Goal: Information Seeking & Learning: Learn about a topic

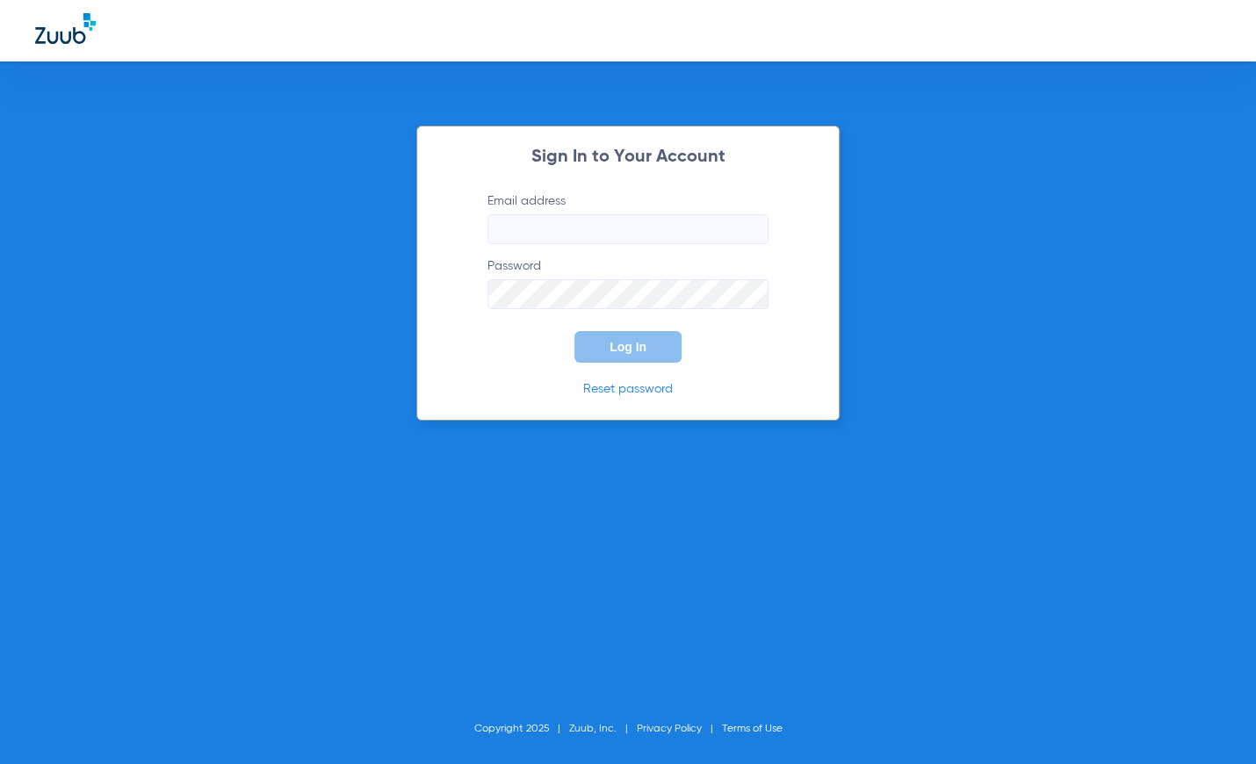
type input "[EMAIL_ADDRESS][DOMAIN_NAME]"
click at [608, 352] on button "Log In" at bounding box center [627, 347] width 107 height 32
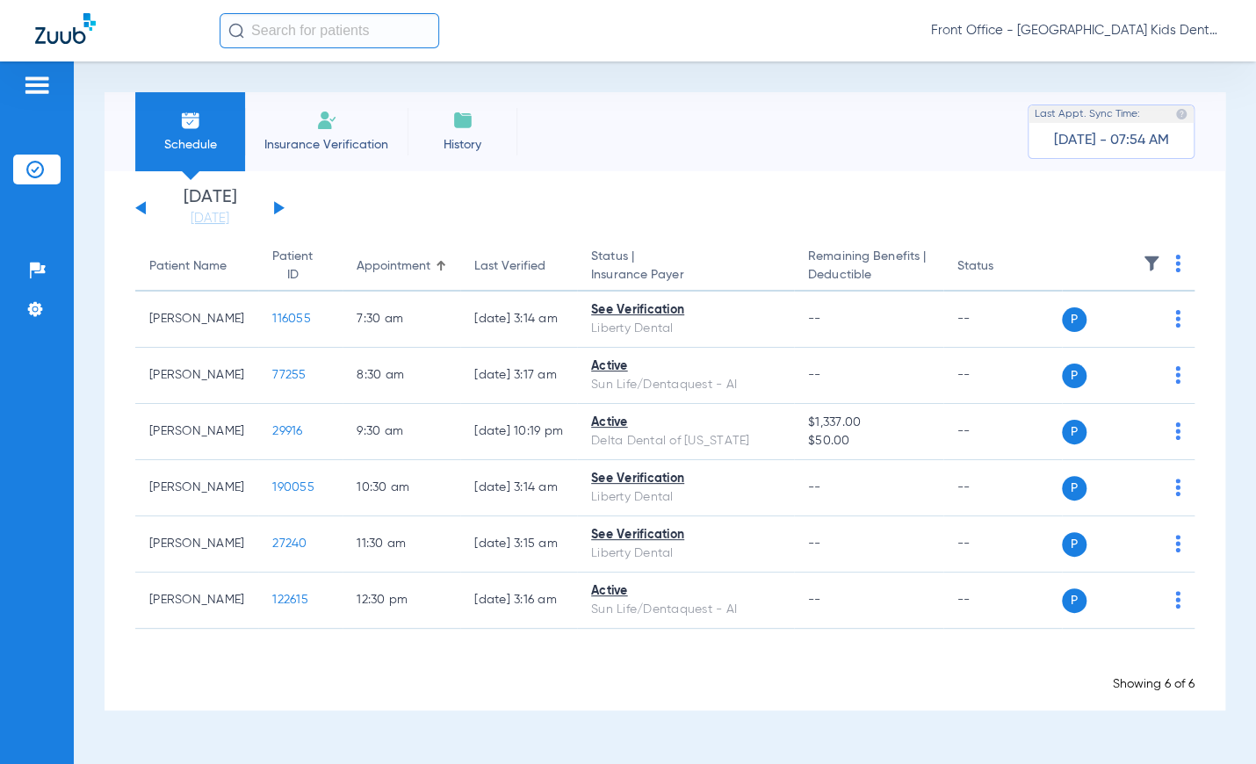
click at [278, 206] on button at bounding box center [279, 207] width 11 height 13
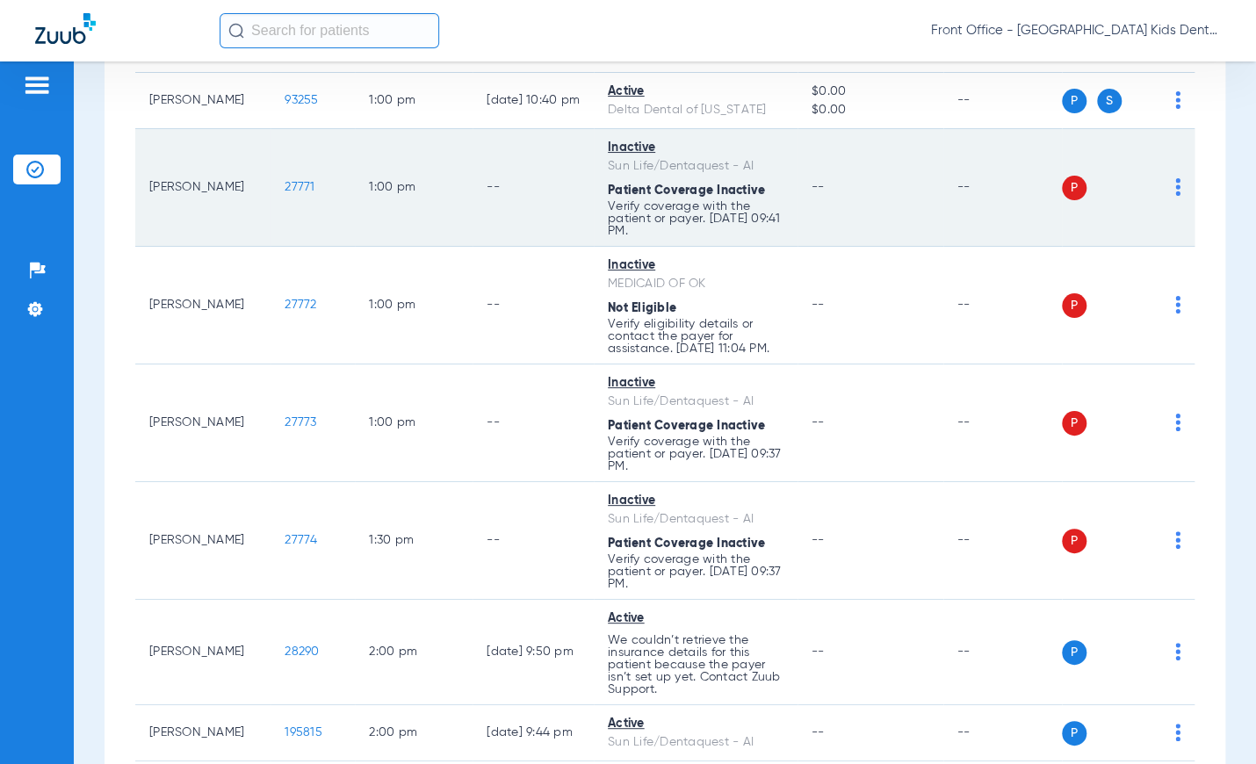
scroll to position [1580, 0]
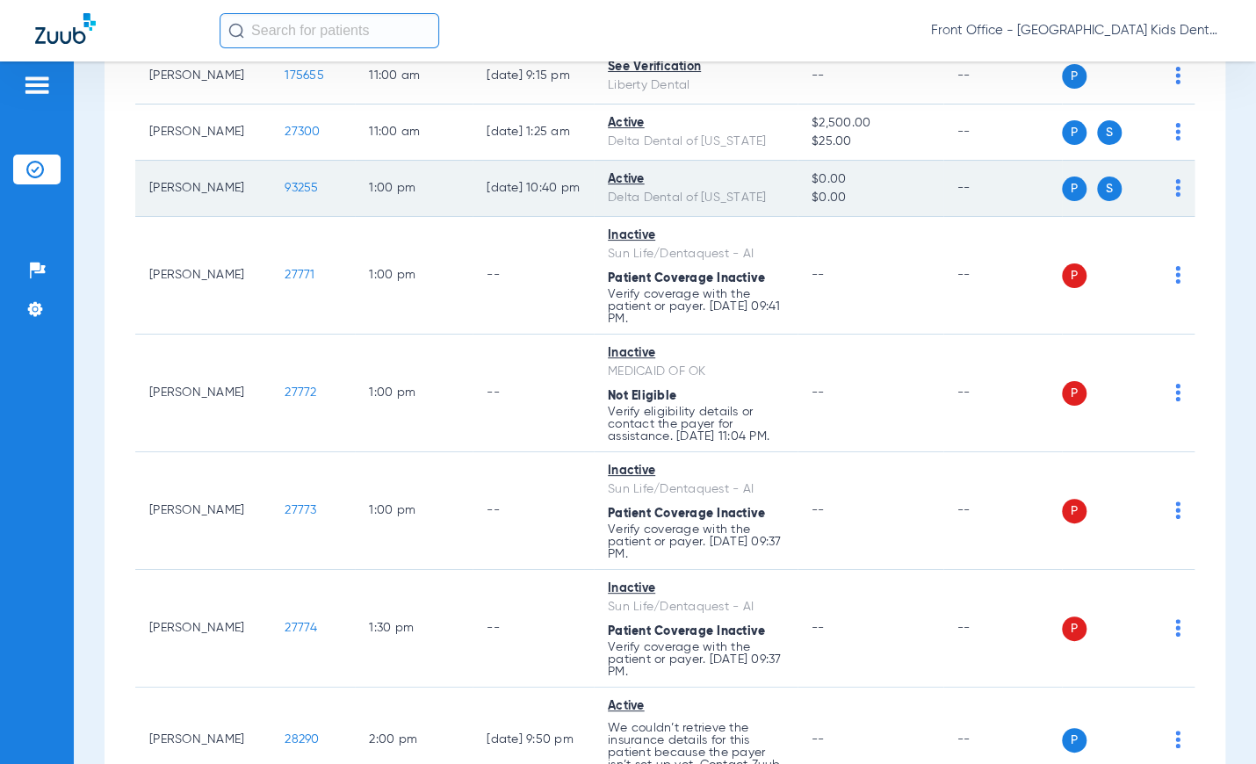
click at [307, 194] on span "93255" at bounding box center [301, 188] width 33 height 12
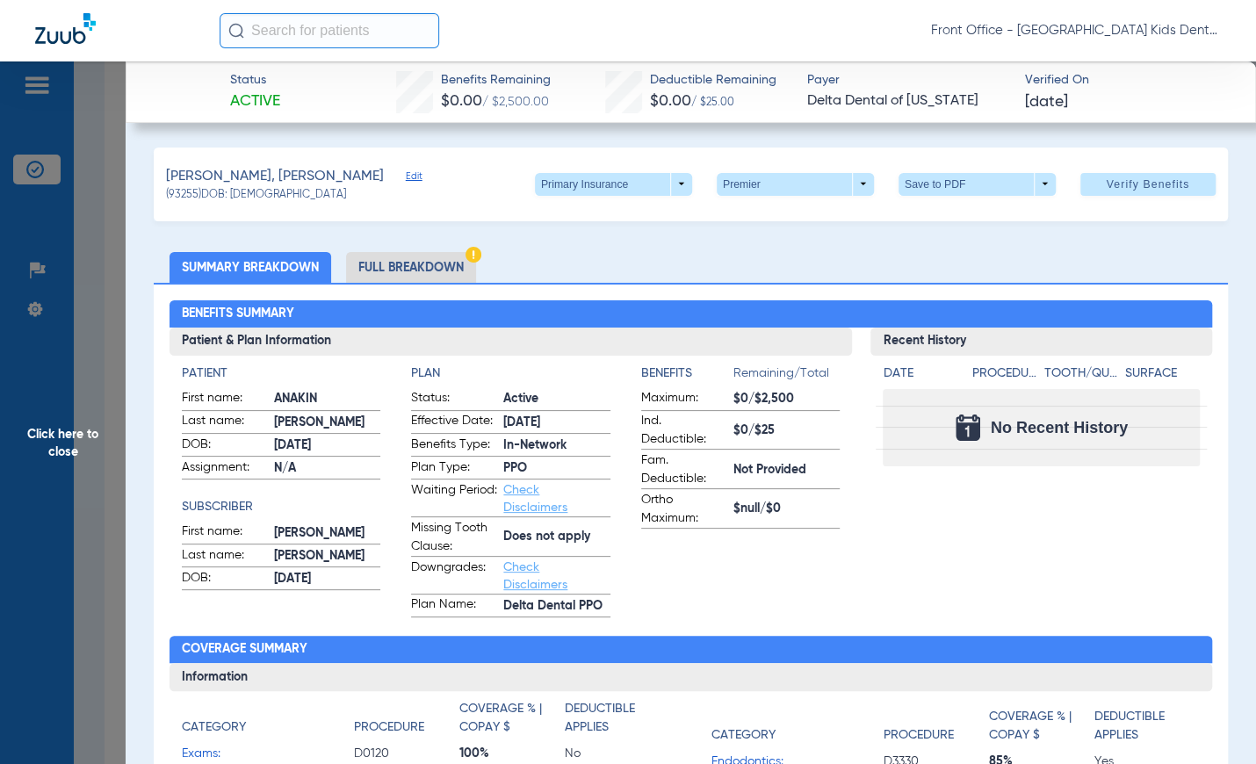
click at [386, 270] on li "Full Breakdown" at bounding box center [411, 267] width 130 height 31
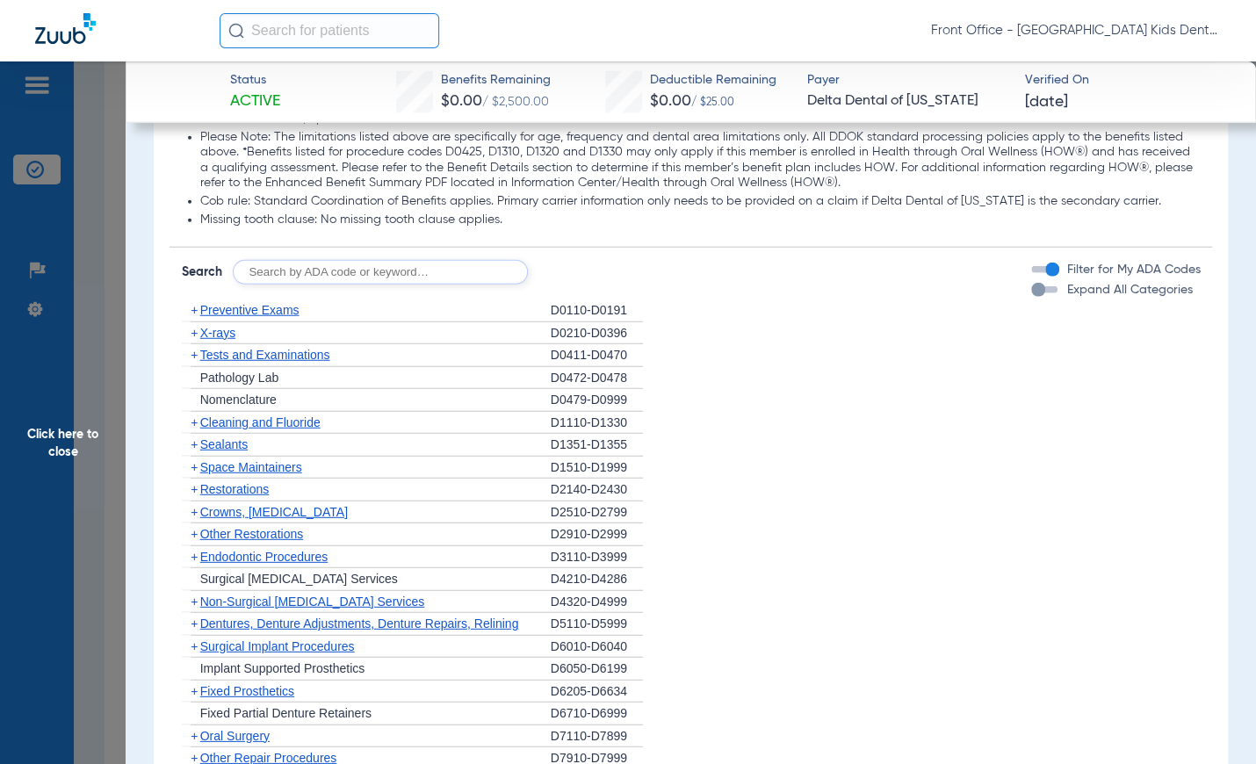
scroll to position [2283, 0]
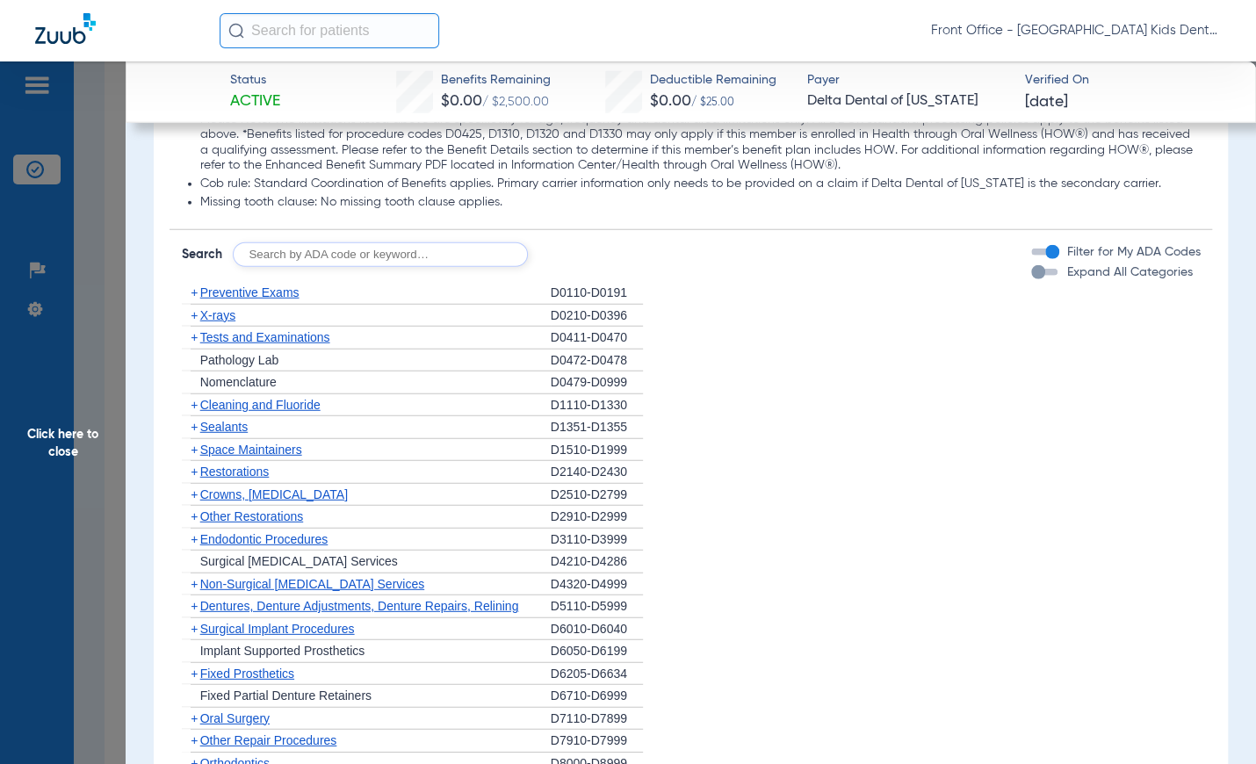
click at [214, 319] on span "X-rays" at bounding box center [217, 315] width 35 height 14
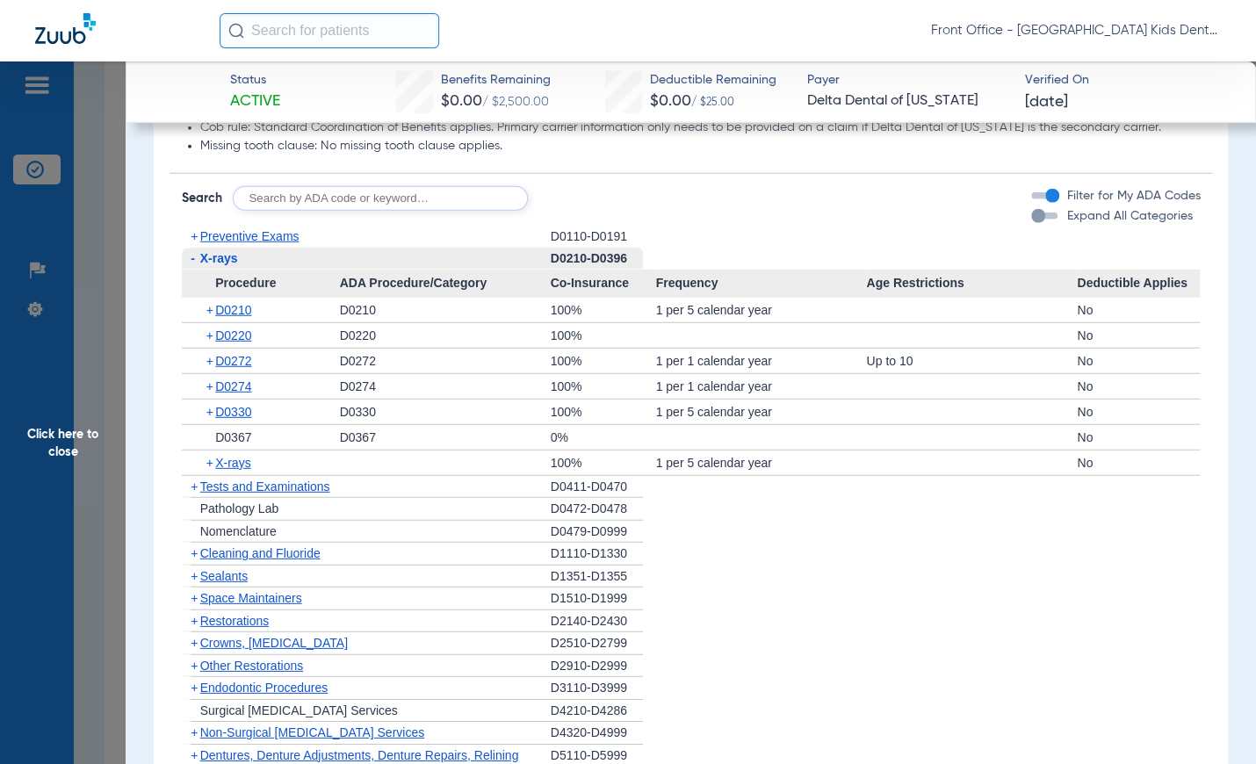
scroll to position [2371, 0]
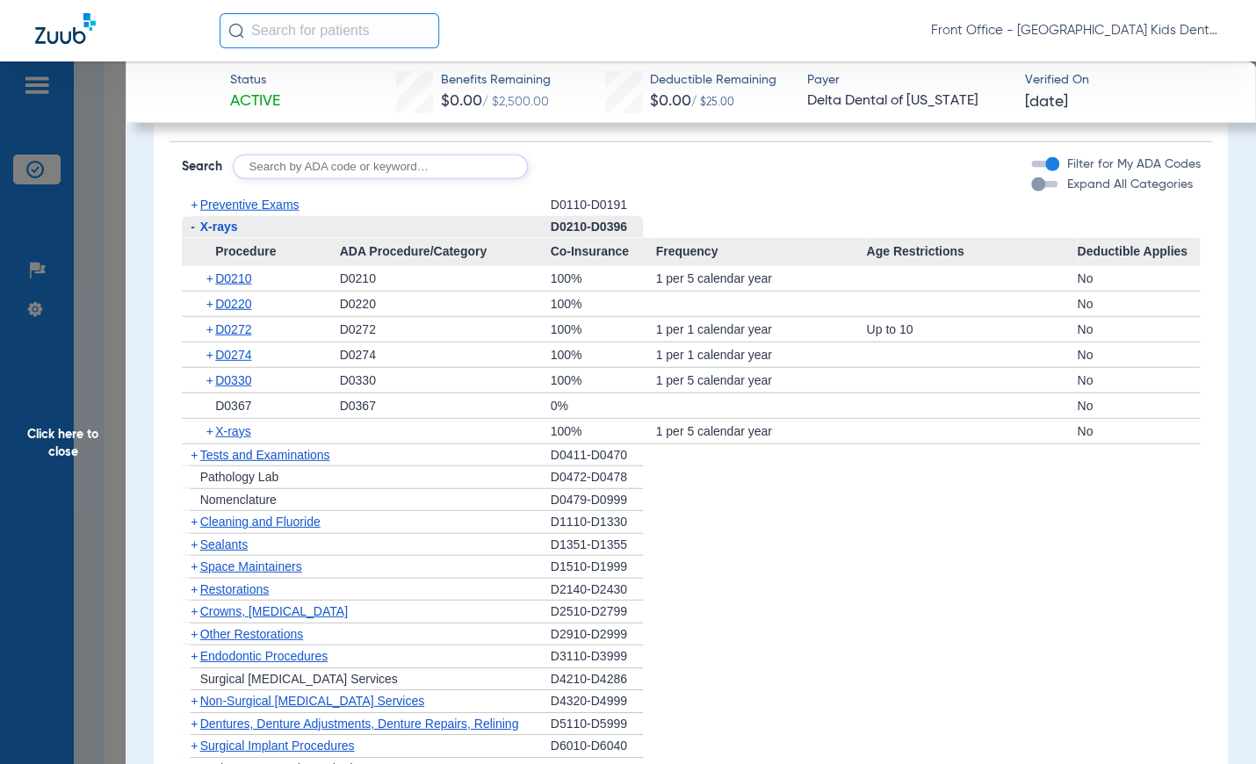
click at [249, 522] on span "Cleaning and Fluoride" at bounding box center [260, 522] width 120 height 14
